Goal: Task Accomplishment & Management: Complete application form

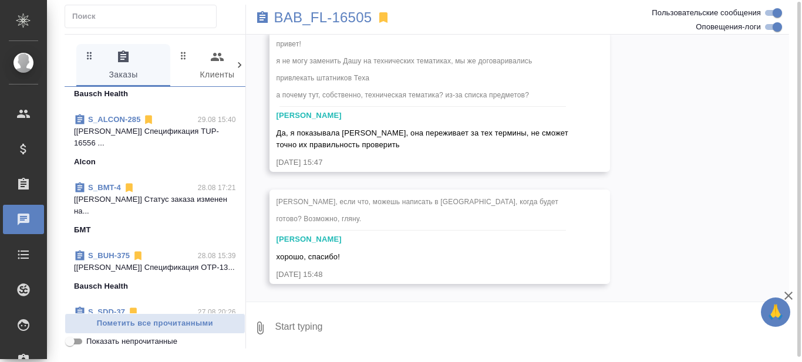
scroll to position [5161, 0]
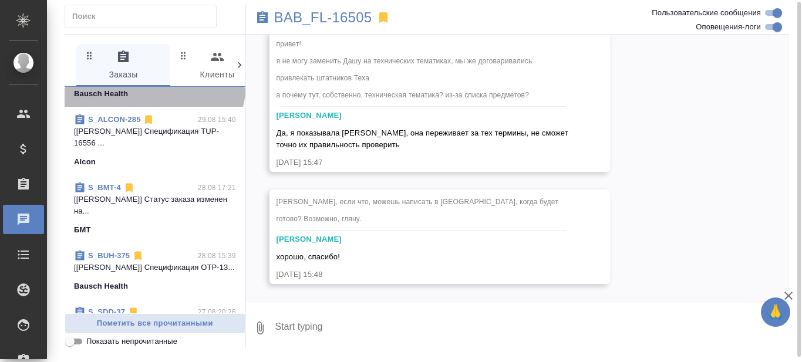
click at [152, 100] on span "S_BUH-377 30.08 01:02 [Бот] Спецификация OTP-13100 создана Bausch Health" at bounding box center [155, 79] width 162 height 42
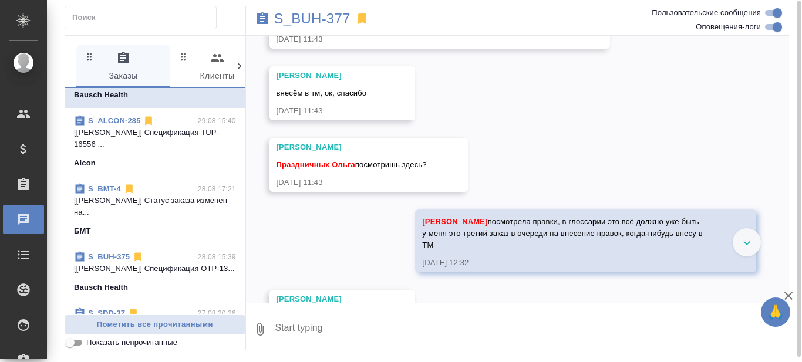
scroll to position [5195, 0]
click at [301, 17] on p "S_BUH-377" at bounding box center [312, 19] width 76 height 12
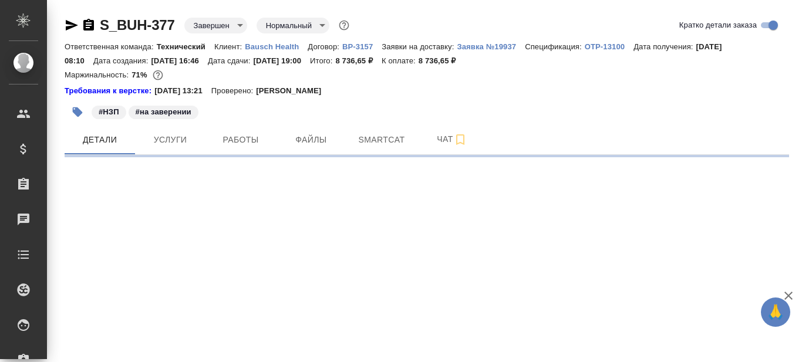
select select "RU"
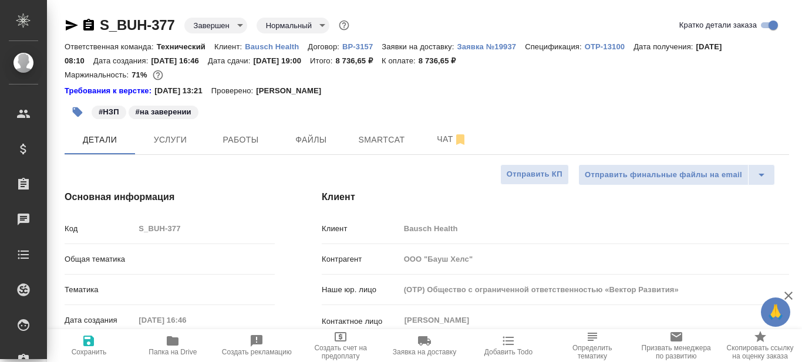
type textarea "x"
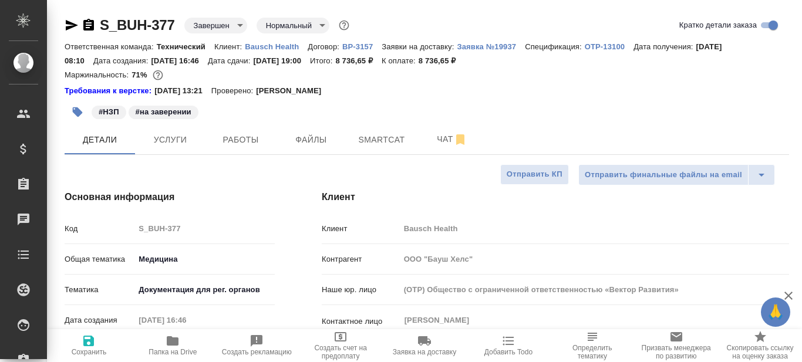
type textarea "x"
type input "[PERSON_NAME]"
type input "Переверзева Анна a.pereverzeva"
type textarea "x"
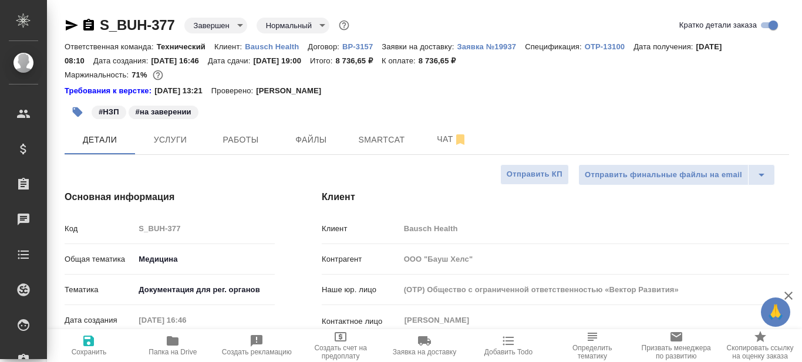
type textarea "x"
click at [391, 140] on span "Smartcat" at bounding box center [382, 140] width 56 height 15
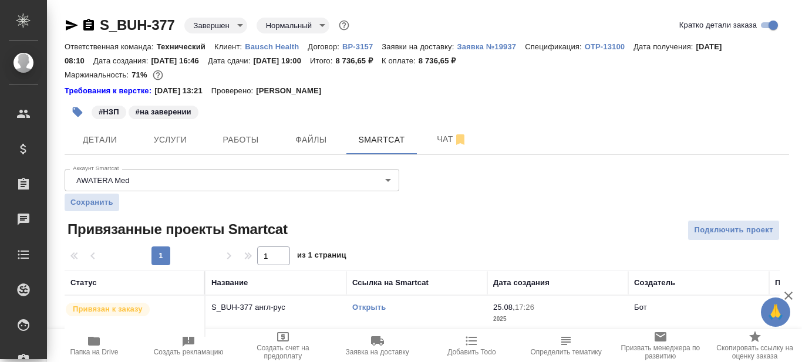
scroll to position [14, 0]
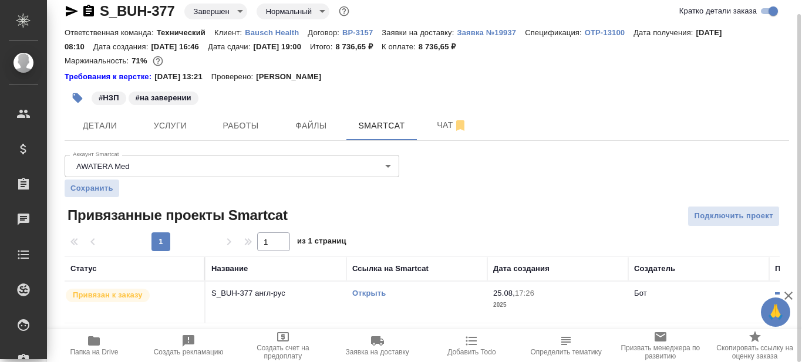
click at [367, 293] on link "Открыть" at bounding box center [368, 293] width 33 height 9
